Goal: Information Seeking & Learning: Learn about a topic

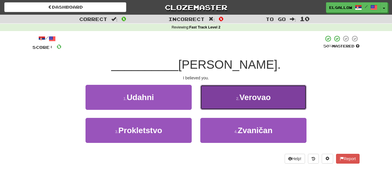
click at [258, 94] on span "Verovao" at bounding box center [254, 97] width 31 height 9
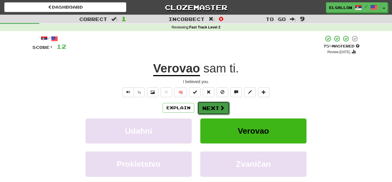
click at [213, 103] on button "Next" at bounding box center [213, 107] width 32 height 13
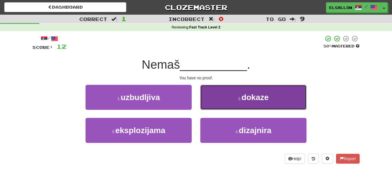
click at [249, 105] on button "2 . dokaze" at bounding box center [253, 97] width 106 height 25
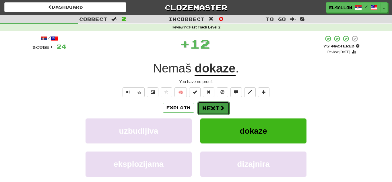
click at [211, 110] on button "Next" at bounding box center [213, 107] width 32 height 13
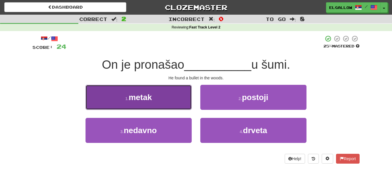
click at [126, 92] on button "1 . metak" at bounding box center [138, 97] width 106 height 25
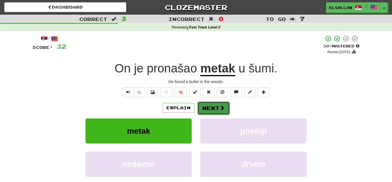
click at [222, 102] on button "Next" at bounding box center [213, 107] width 32 height 13
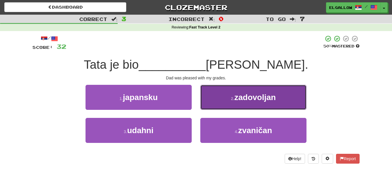
click at [241, 100] on span "zadovoljan" at bounding box center [255, 97] width 42 height 9
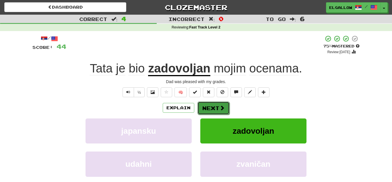
click at [209, 106] on button "Next" at bounding box center [213, 107] width 32 height 13
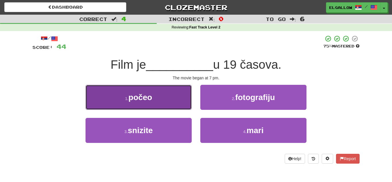
click at [102, 104] on button "1 . počeo" at bounding box center [138, 97] width 106 height 25
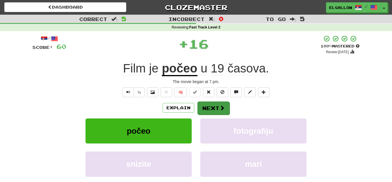
click at [211, 101] on div "Explain Next" at bounding box center [195, 107] width 327 height 13
click at [216, 107] on button "Next" at bounding box center [213, 107] width 32 height 13
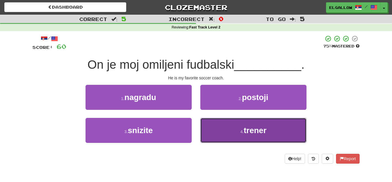
click at [269, 138] on button "4 . trener" at bounding box center [253, 130] width 106 height 25
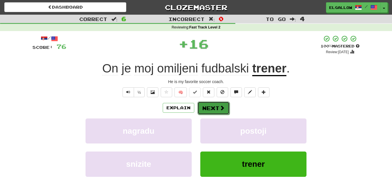
click at [226, 111] on button "Next" at bounding box center [213, 107] width 32 height 13
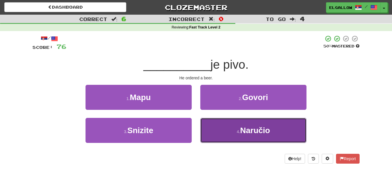
click at [265, 128] on span "Naručio" at bounding box center [255, 130] width 30 height 9
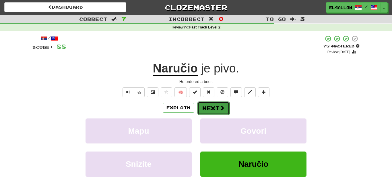
click at [216, 108] on button "Next" at bounding box center [213, 107] width 32 height 13
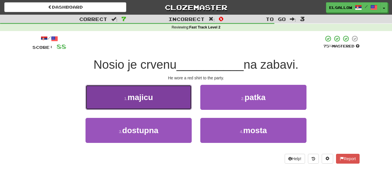
click at [94, 85] on button "1 . majicu" at bounding box center [138, 97] width 106 height 25
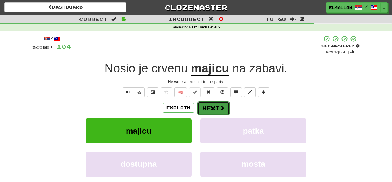
click at [221, 110] on span at bounding box center [221, 107] width 5 height 5
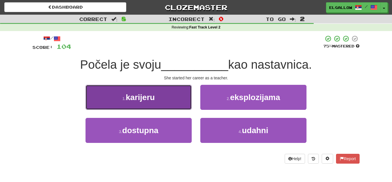
click at [107, 89] on button "1 . karijeru" at bounding box center [138, 97] width 106 height 25
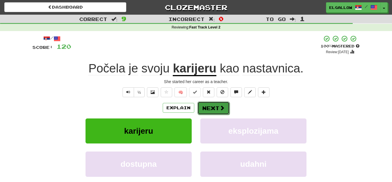
click at [201, 106] on button "Next" at bounding box center [213, 107] width 32 height 13
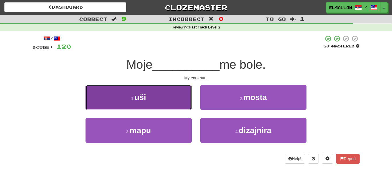
click at [109, 96] on button "1 . uši" at bounding box center [138, 97] width 106 height 25
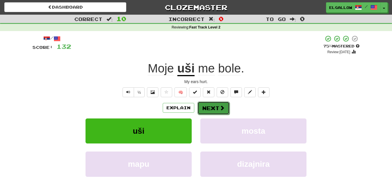
click at [227, 105] on button "Next" at bounding box center [213, 107] width 32 height 13
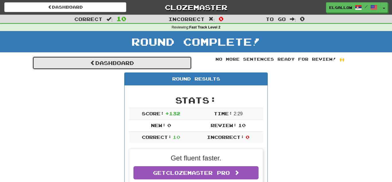
click at [170, 56] on link "Dashboard" at bounding box center [111, 62] width 159 height 13
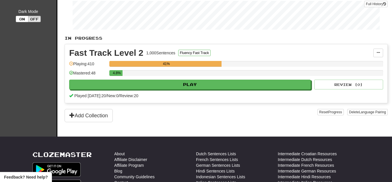
scroll to position [89, 0]
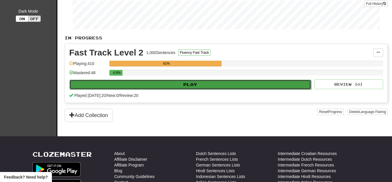
click at [122, 79] on button "Play" at bounding box center [190, 84] width 242 height 10
select select "**"
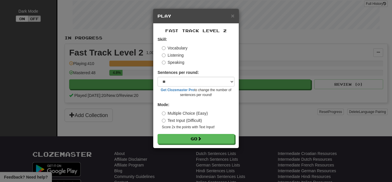
click at [174, 63] on label "Speaking" at bounding box center [173, 62] width 22 height 6
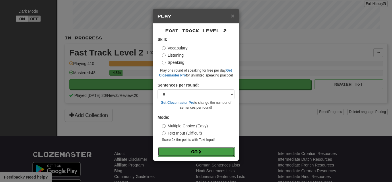
click at [178, 147] on button "Go" at bounding box center [196, 152] width 77 height 10
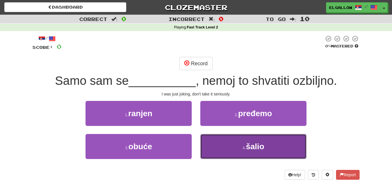
click at [240, 149] on button "4 . šalio" at bounding box center [253, 146] width 106 height 25
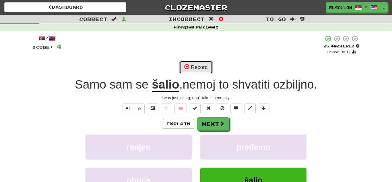
click at [185, 68] on span at bounding box center [186, 66] width 5 height 5
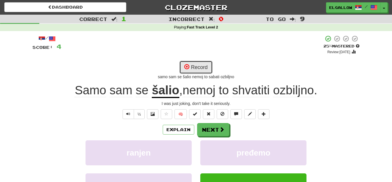
click at [185, 68] on span at bounding box center [186, 66] width 5 height 5
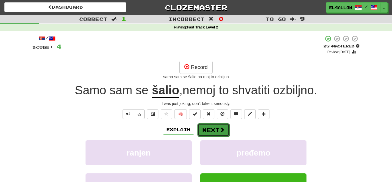
click at [210, 125] on button "Next" at bounding box center [213, 129] width 32 height 13
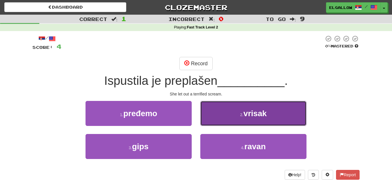
click at [259, 122] on button "2 . vrisak" at bounding box center [253, 113] width 106 height 25
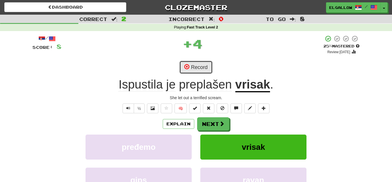
click at [209, 64] on button "Record" at bounding box center [195, 67] width 33 height 13
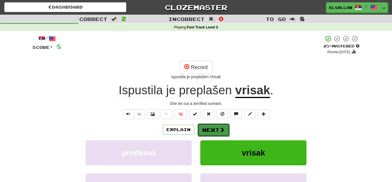
click at [217, 127] on button "Next" at bounding box center [213, 129] width 32 height 13
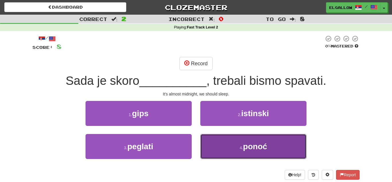
click at [244, 148] on span "ponoć" at bounding box center [255, 146] width 24 height 9
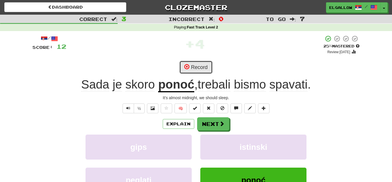
click at [197, 64] on button "Record" at bounding box center [195, 67] width 33 height 13
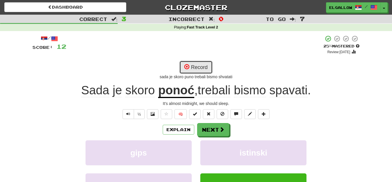
click at [197, 64] on button "Record" at bounding box center [195, 67] width 33 height 13
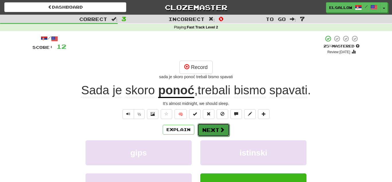
click at [206, 127] on button "Next" at bounding box center [213, 129] width 32 height 13
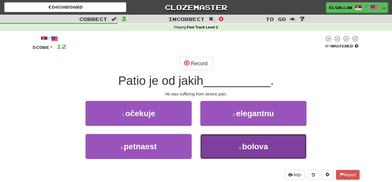
click at [240, 150] on button "4 . bolova" at bounding box center [253, 146] width 106 height 25
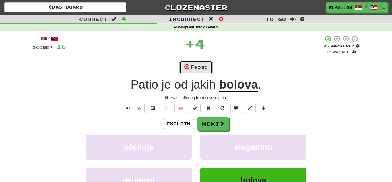
click at [198, 71] on button "Record" at bounding box center [195, 67] width 33 height 13
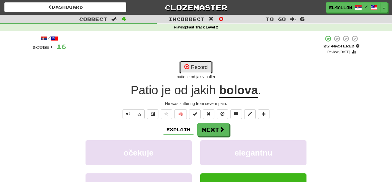
click at [198, 71] on button "Record" at bounding box center [195, 67] width 33 height 13
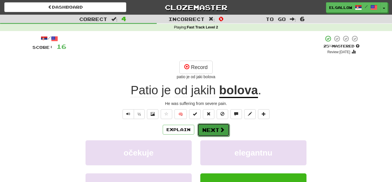
click at [206, 129] on button "Next" at bounding box center [213, 129] width 32 height 13
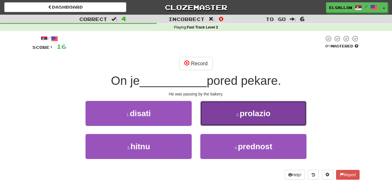
click at [234, 110] on button "2 . prolazio" at bounding box center [253, 113] width 106 height 25
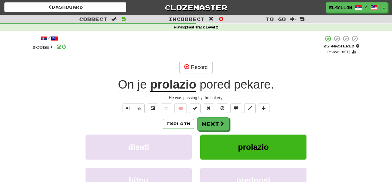
click at [186, 60] on div "/ Score: 20 + 4 25 % Mastered Review: [DATE] Record On je prolazio pored pekare…" at bounding box center [195, 128] width 327 height 186
click at [197, 61] on button "Record" at bounding box center [195, 67] width 33 height 13
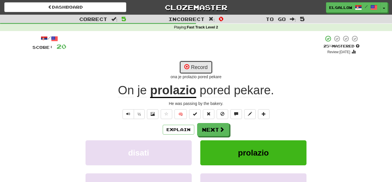
click at [197, 61] on button "Record" at bounding box center [195, 67] width 33 height 13
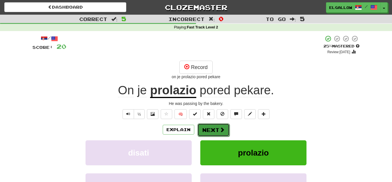
click at [211, 127] on button "Next" at bounding box center [213, 129] width 32 height 13
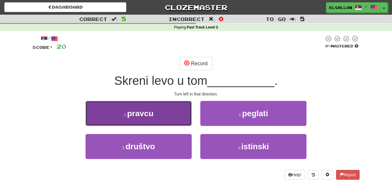
click at [131, 103] on button "1 . pravcu" at bounding box center [138, 113] width 106 height 25
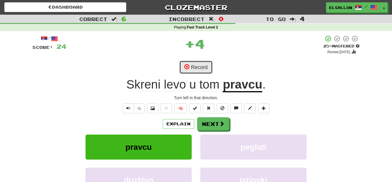
click at [205, 61] on button "Record" at bounding box center [195, 67] width 33 height 13
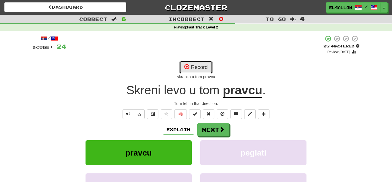
click at [187, 71] on button "Record" at bounding box center [195, 67] width 33 height 13
click at [195, 64] on button "Record" at bounding box center [195, 67] width 33 height 13
click at [199, 67] on button "Record" at bounding box center [195, 67] width 33 height 13
click at [188, 67] on span at bounding box center [186, 66] width 5 height 5
click at [196, 66] on button "Record" at bounding box center [195, 67] width 33 height 13
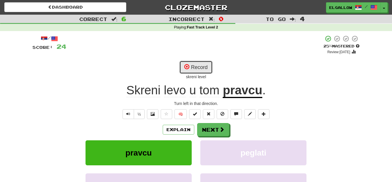
click at [197, 62] on button "Record" at bounding box center [195, 67] width 33 height 13
click at [196, 65] on button "Record" at bounding box center [195, 67] width 33 height 13
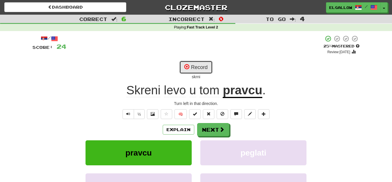
click at [196, 71] on button "Record" at bounding box center [195, 67] width 33 height 13
click at [196, 71] on button "Recording..." at bounding box center [196, 67] width 44 height 13
click at [204, 69] on button "Record" at bounding box center [195, 67] width 33 height 13
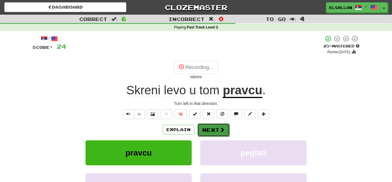
click at [208, 126] on button "Next" at bounding box center [213, 129] width 32 height 13
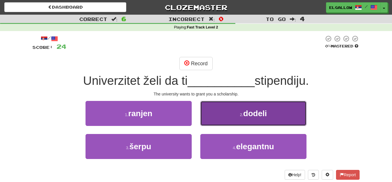
click at [258, 104] on button "2 . dodeli" at bounding box center [253, 113] width 106 height 25
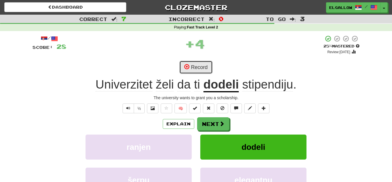
click at [204, 67] on button "Record" at bounding box center [195, 67] width 33 height 13
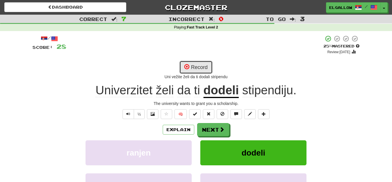
click at [204, 67] on button "Record" at bounding box center [195, 67] width 33 height 13
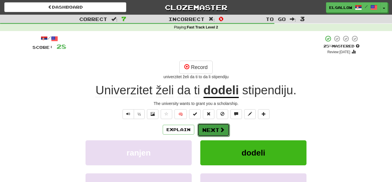
click at [218, 132] on button "Next" at bounding box center [213, 129] width 32 height 13
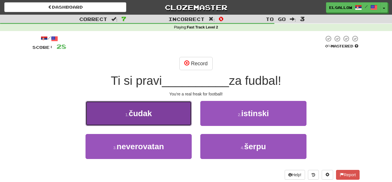
click at [125, 116] on small "1 ." at bounding box center [126, 114] width 3 height 5
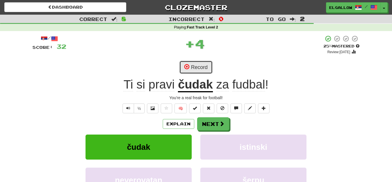
click at [203, 63] on button "Record" at bounding box center [195, 67] width 33 height 13
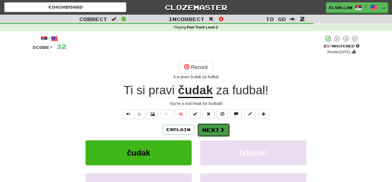
click at [219, 129] on span at bounding box center [221, 129] width 5 height 5
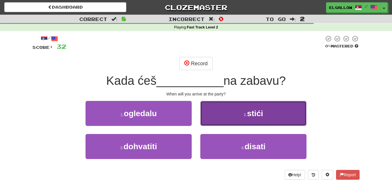
click at [232, 104] on button "2 . stići" at bounding box center [253, 113] width 106 height 25
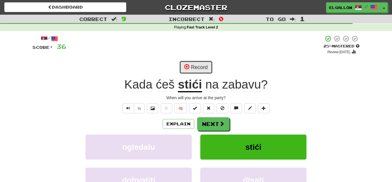
click at [206, 65] on button "Record" at bounding box center [195, 67] width 33 height 13
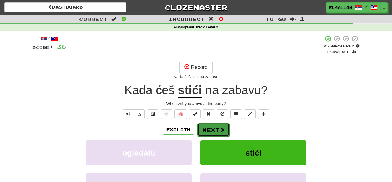
click at [213, 132] on button "Next" at bounding box center [213, 129] width 32 height 13
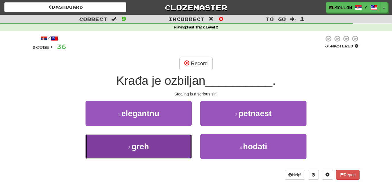
click at [157, 150] on button "3 . greh" at bounding box center [138, 146] width 106 height 25
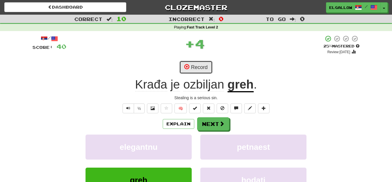
click at [205, 71] on button "Record" at bounding box center [195, 67] width 33 height 13
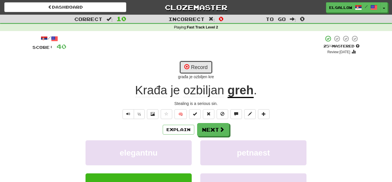
click at [194, 66] on button "Record" at bounding box center [195, 67] width 33 height 13
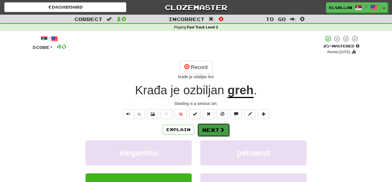
click at [215, 126] on button "Next" at bounding box center [213, 129] width 32 height 13
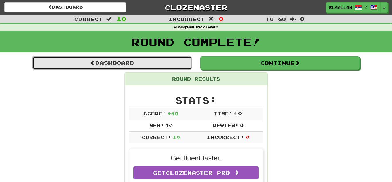
click at [120, 68] on link "Dashboard" at bounding box center [111, 62] width 159 height 13
